Goal: Task Accomplishment & Management: Complete application form

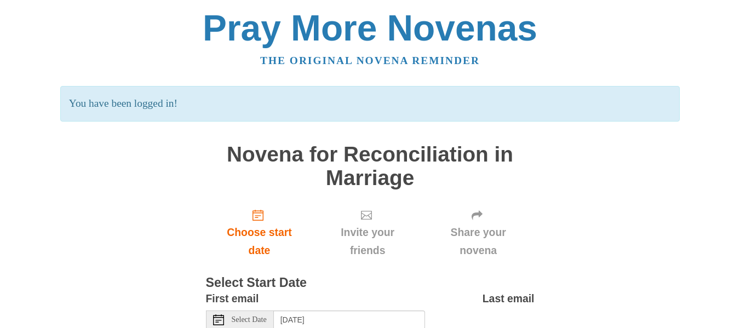
scroll to position [75, 0]
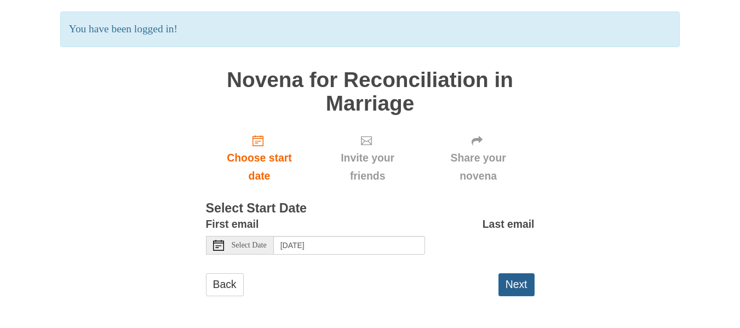
click at [522, 283] on button "Next" at bounding box center [517, 284] width 36 height 22
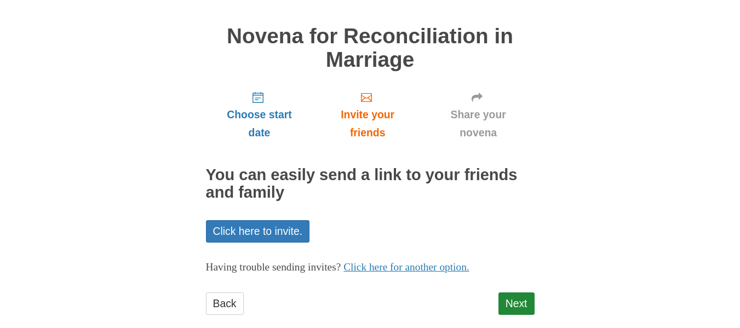
scroll to position [85, 0]
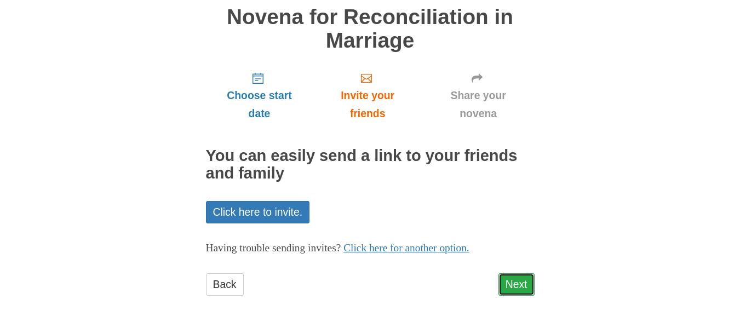
click at [517, 283] on link "Next" at bounding box center [517, 284] width 36 height 22
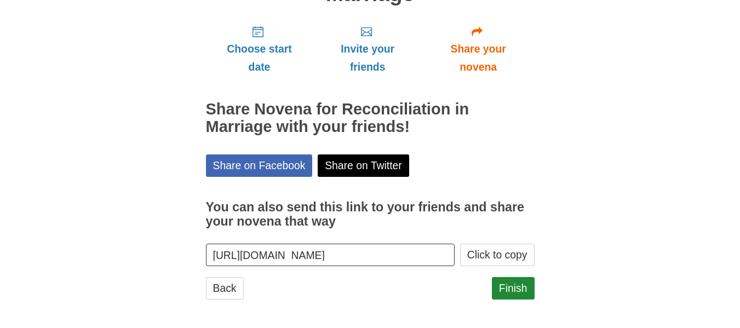
scroll to position [135, 0]
